Goal: Find specific page/section: Find specific page/section

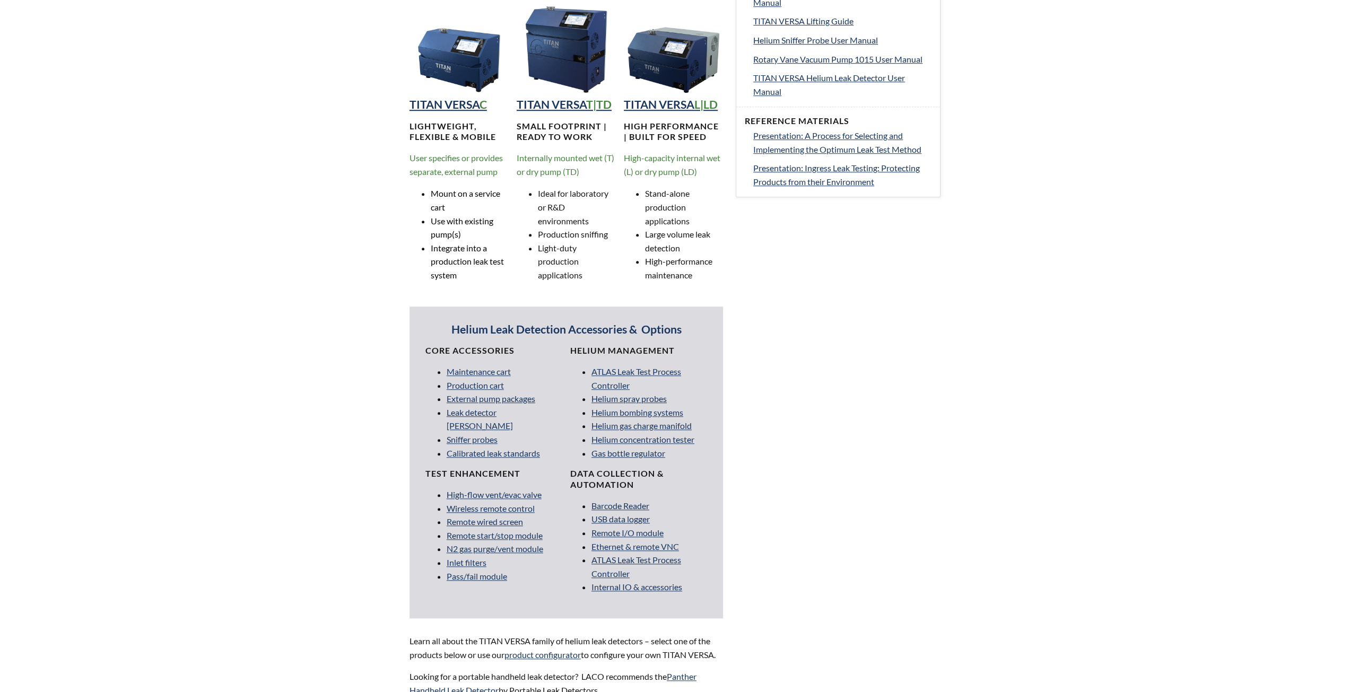
scroll to position [690, 0]
click at [455, 432] on link "Sniffer probes" at bounding box center [472, 437] width 51 height 10
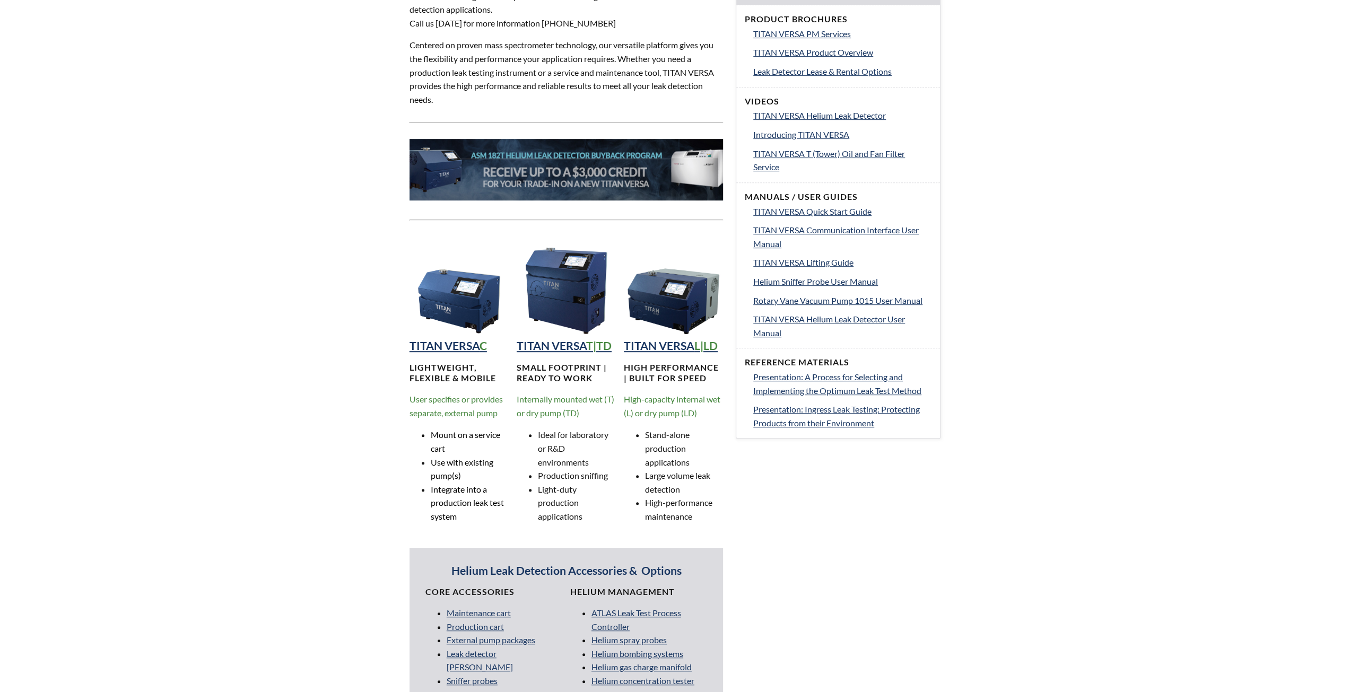
scroll to position [319, 0]
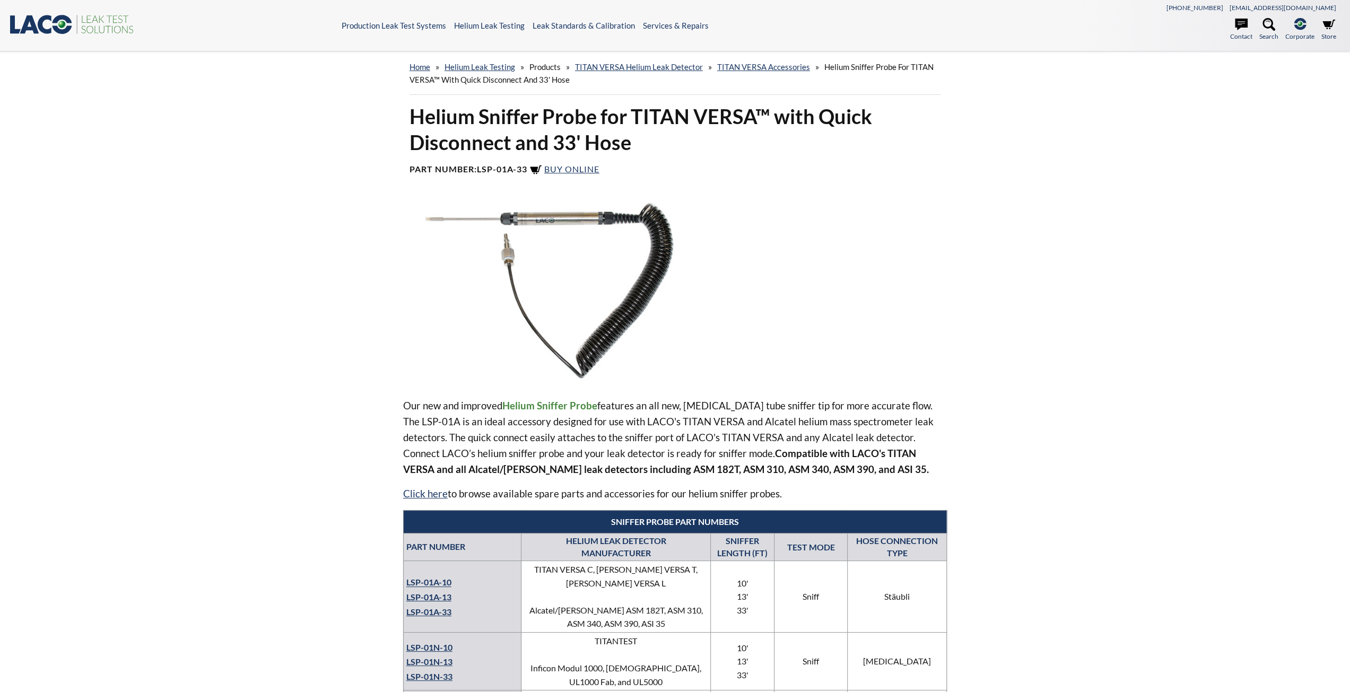
select select "Language Translate Widget"
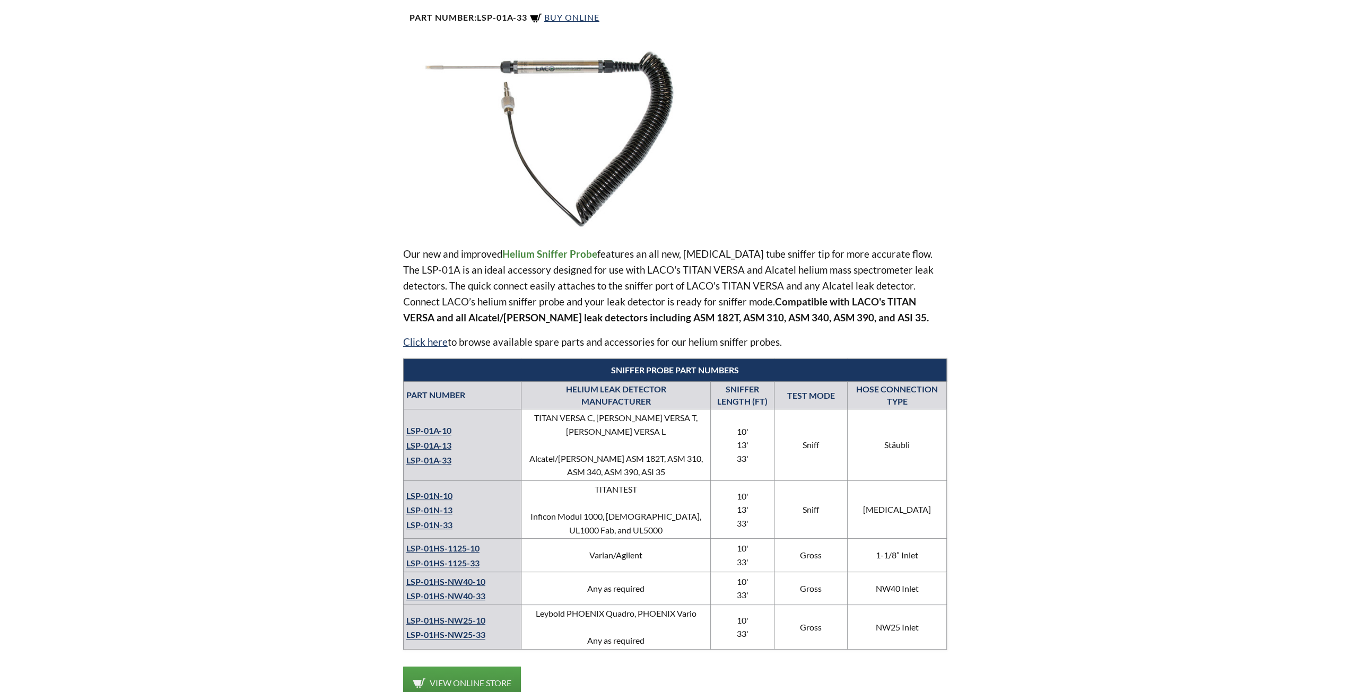
scroll to position [159, 0]
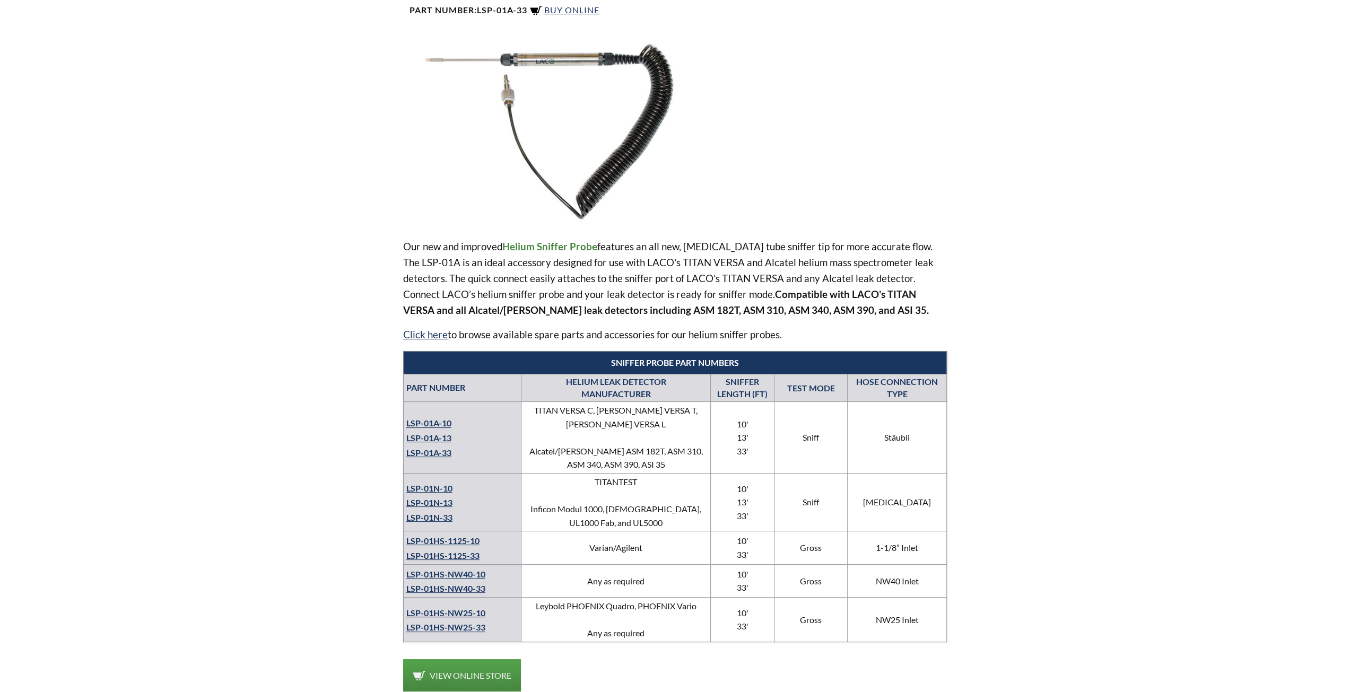
click at [494, 77] on img at bounding box center [562, 132] width 318 height 178
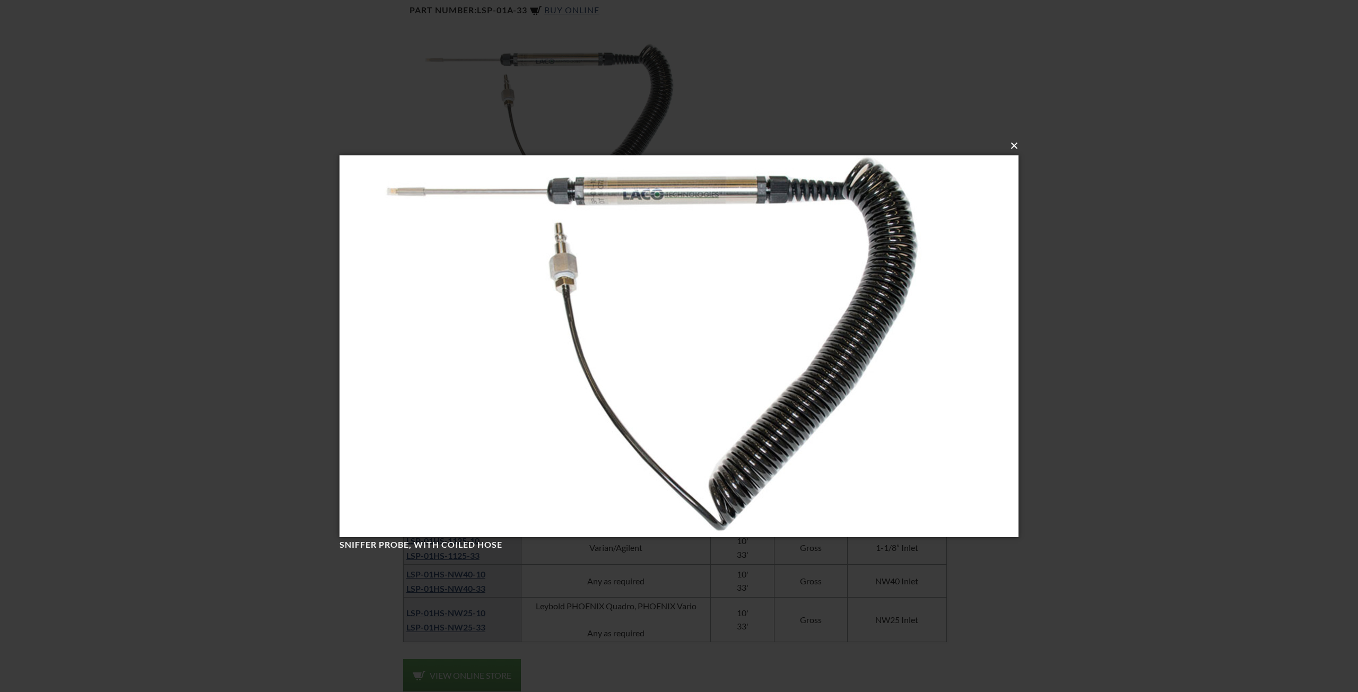
click at [1015, 147] on button "×" at bounding box center [682, 145] width 679 height 23
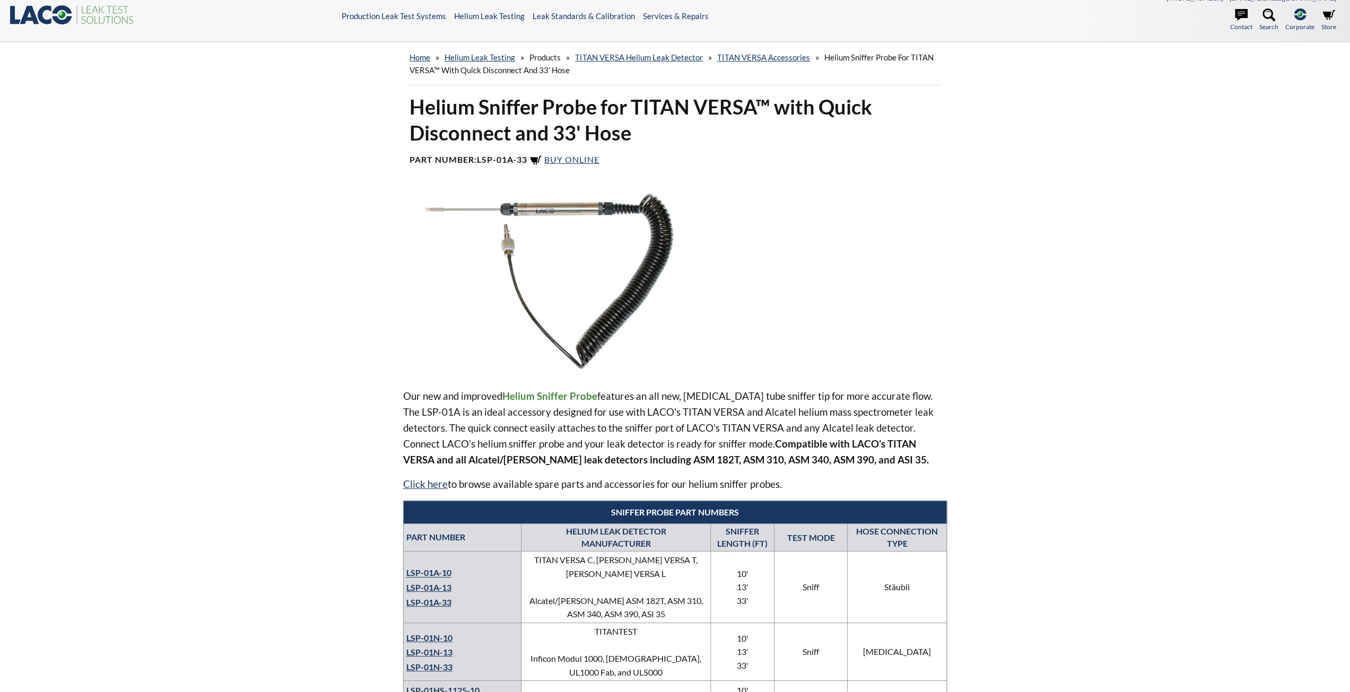
scroll to position [0, 0]
